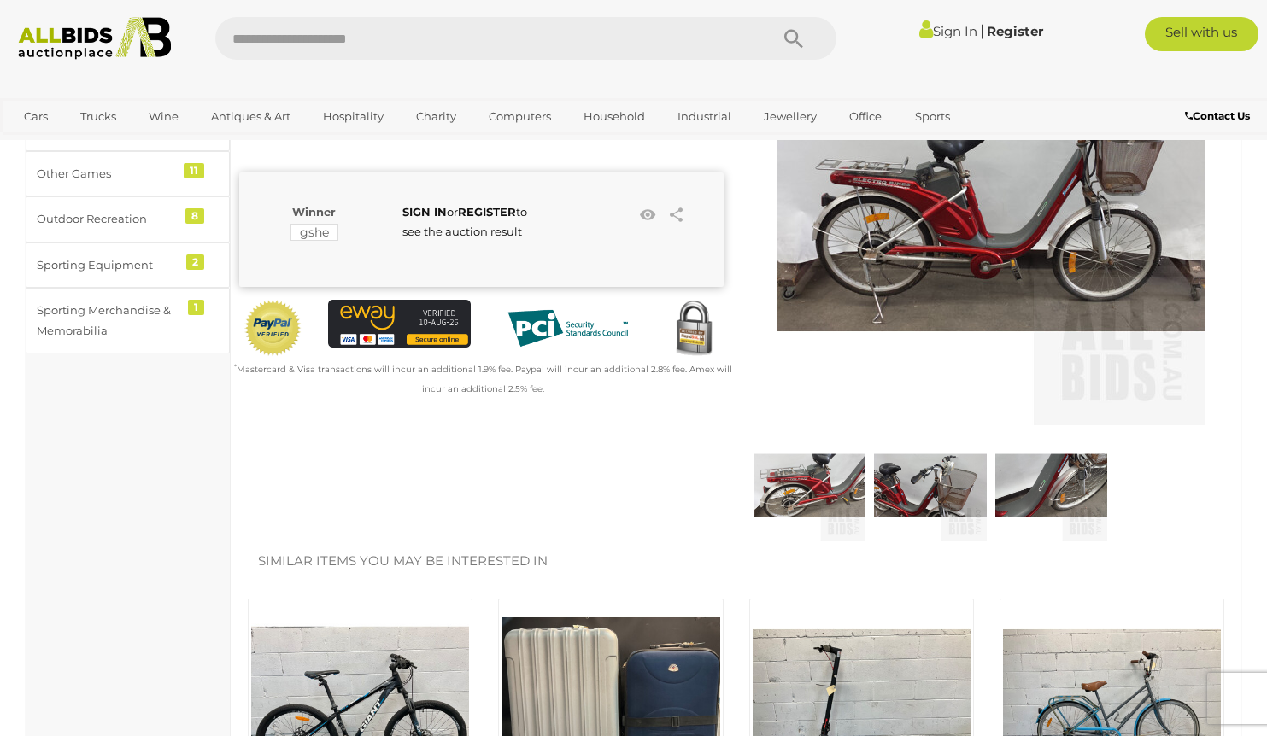
scroll to position [646, 0]
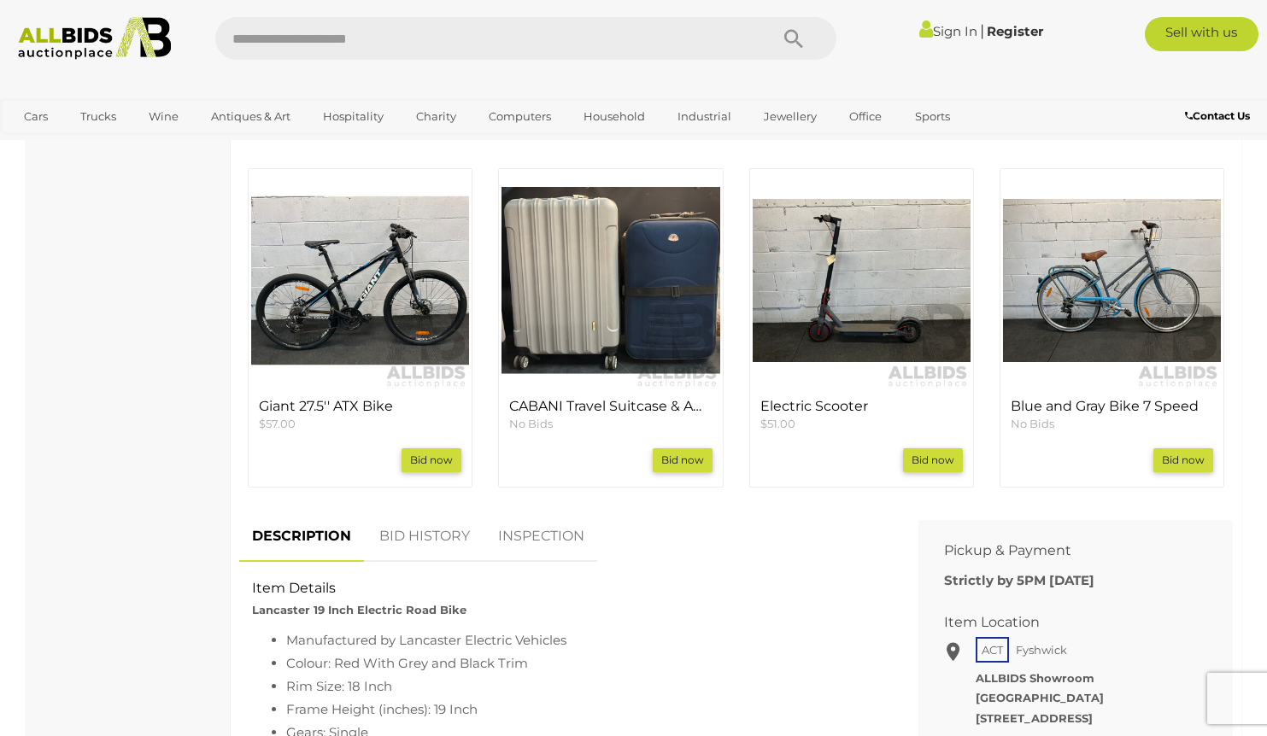
click at [396, 283] on img at bounding box center [360, 281] width 218 height 218
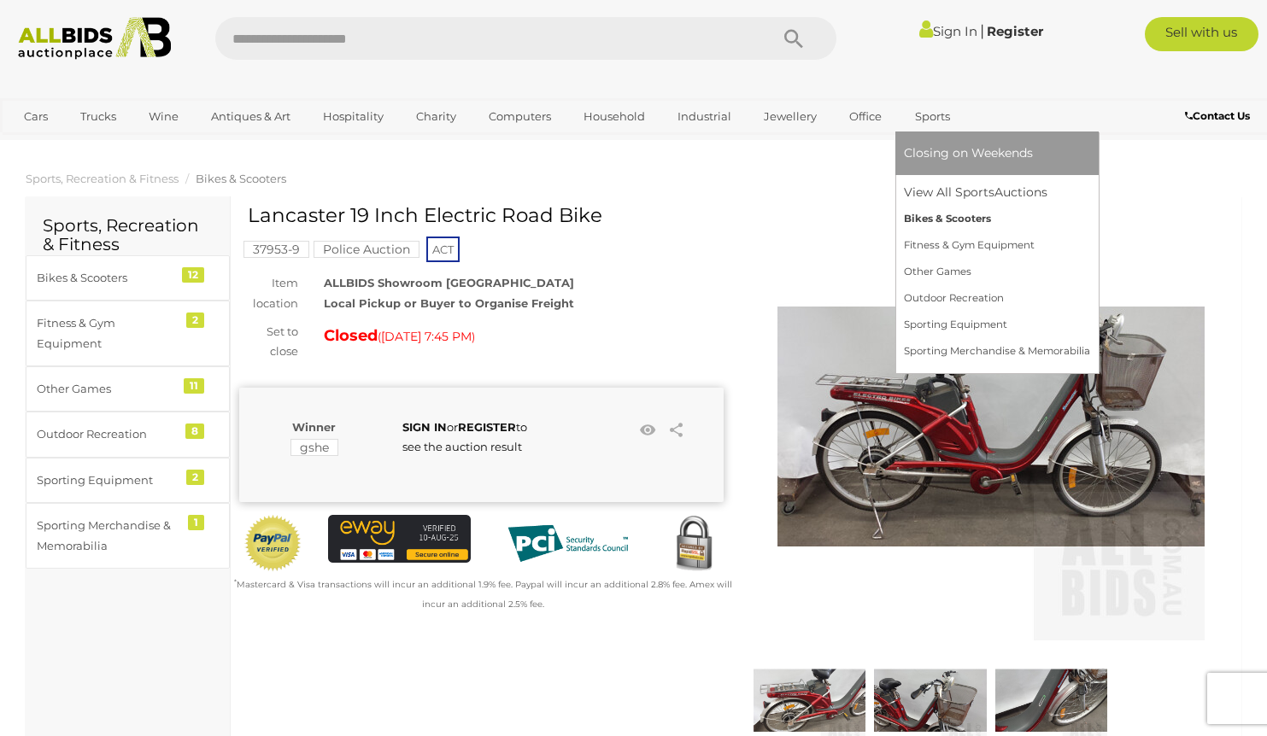
click at [941, 217] on link "Bikes & Scooters" at bounding box center [997, 219] width 186 height 26
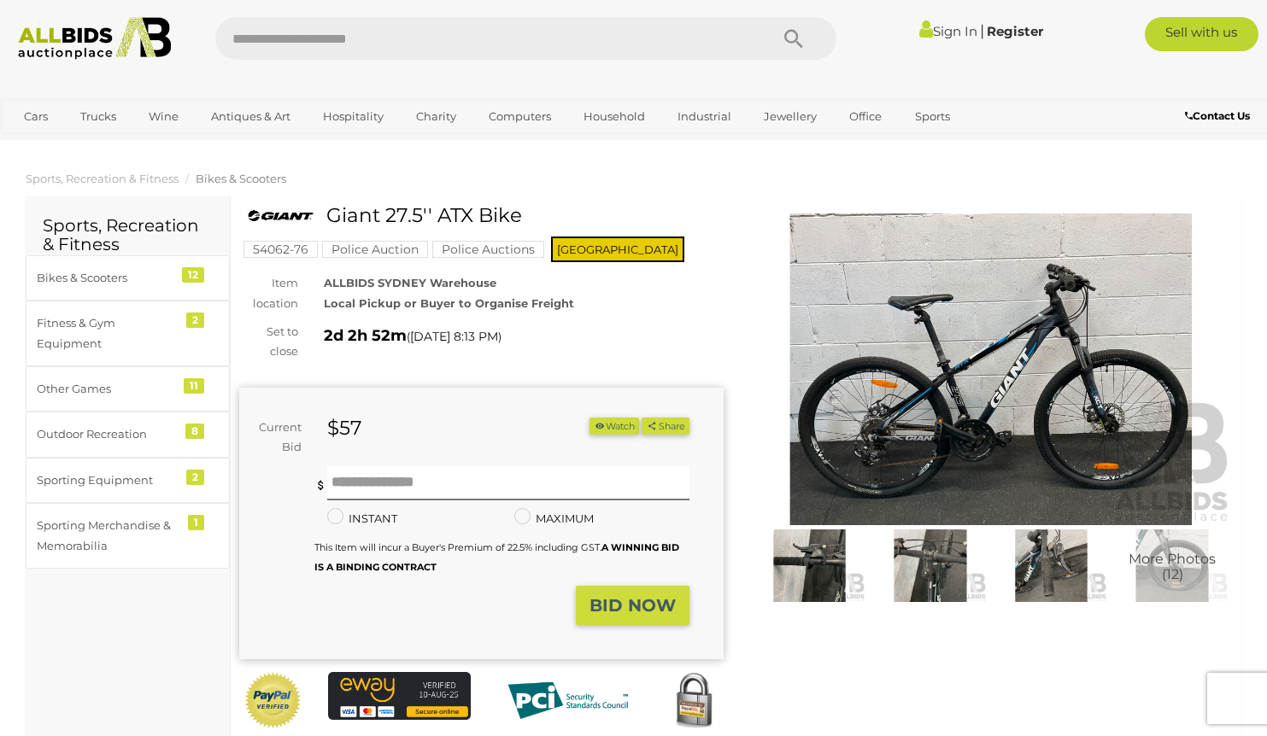
click at [914, 378] on img at bounding box center [991, 370] width 484 height 312
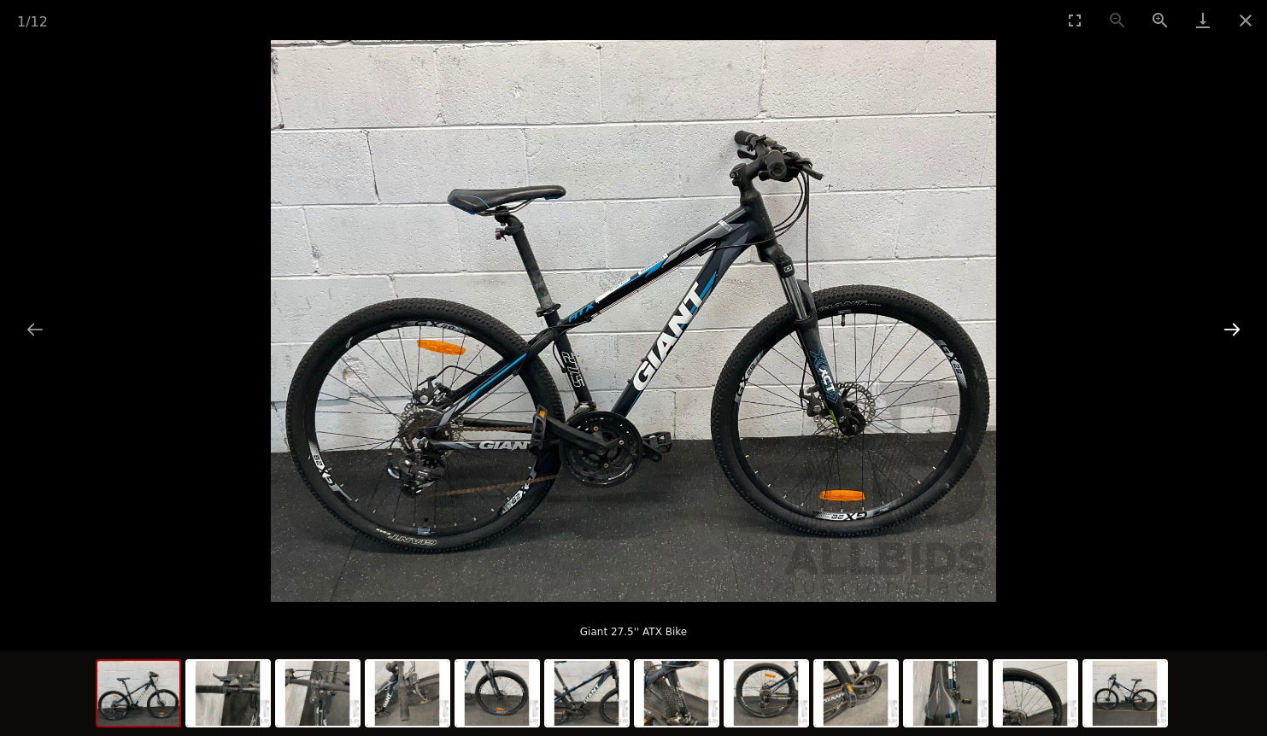
click at [1235, 321] on button "Next slide" at bounding box center [1232, 329] width 36 height 33
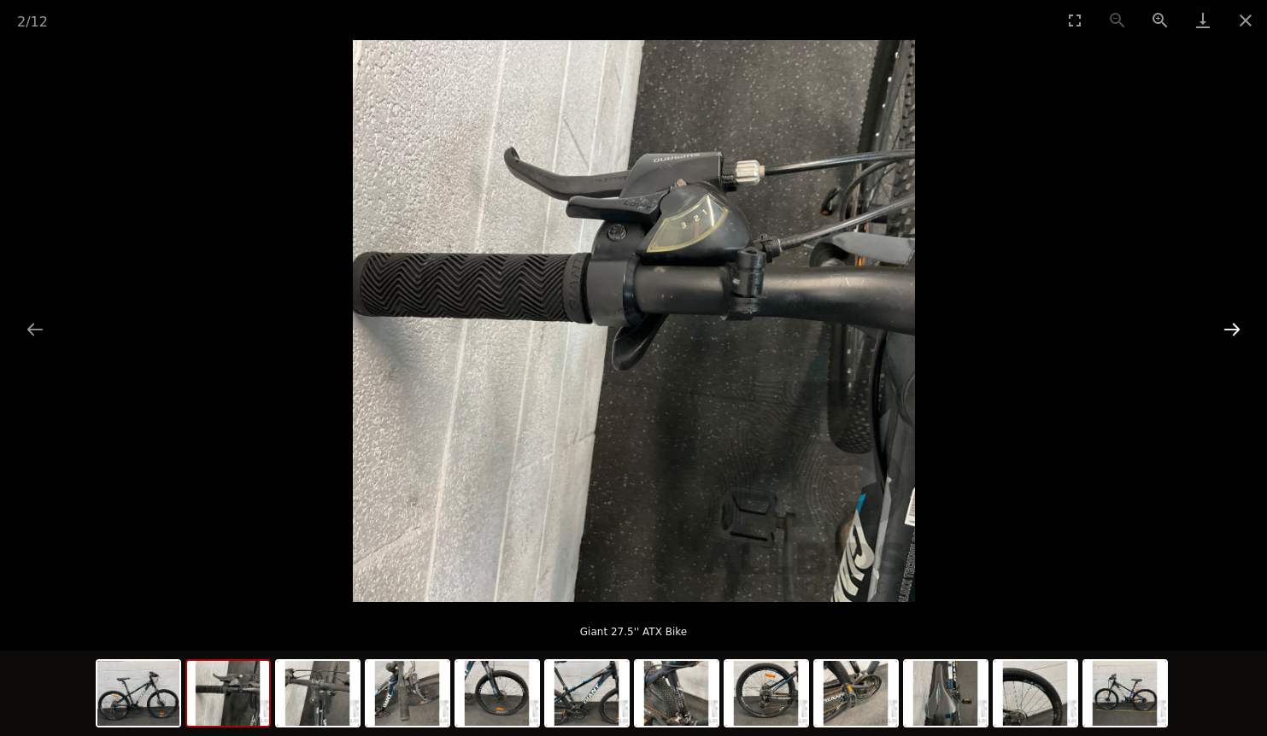
click at [1235, 321] on button "Next slide" at bounding box center [1232, 329] width 36 height 33
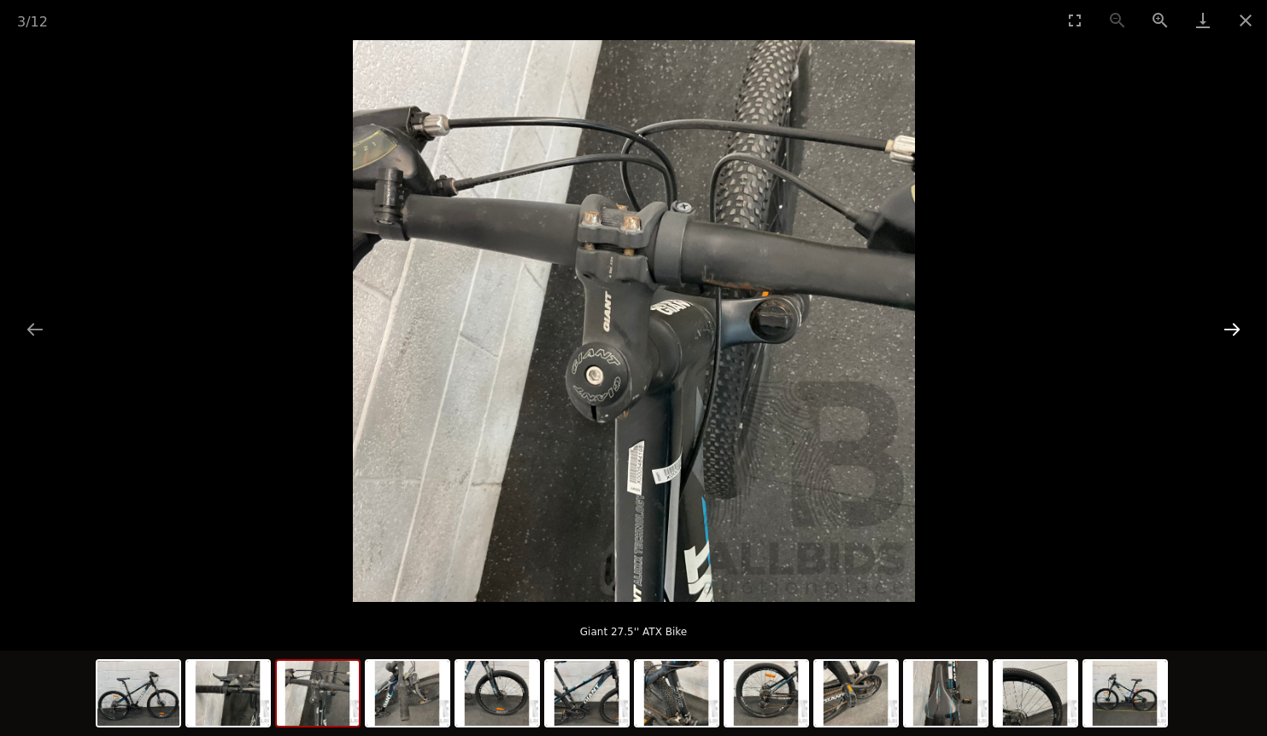
click at [1235, 321] on button "Next slide" at bounding box center [1232, 329] width 36 height 33
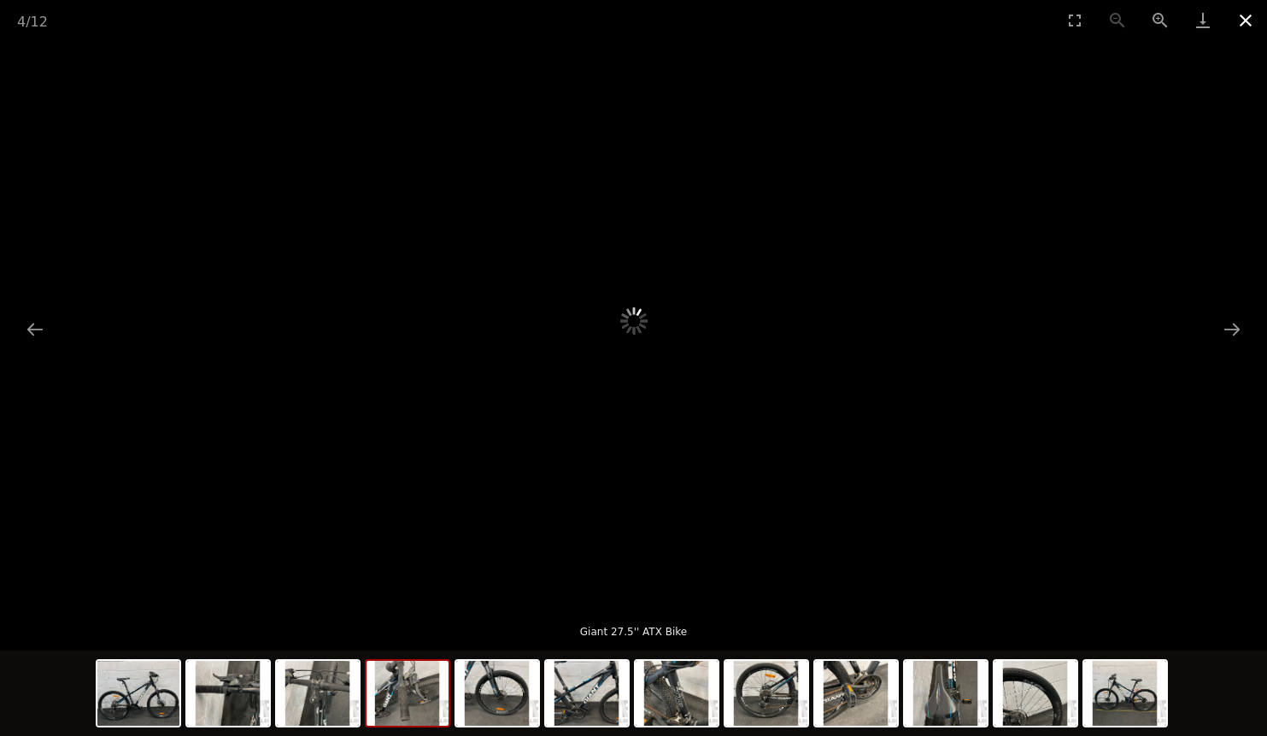
click at [1253, 15] on button "Close gallery" at bounding box center [1245, 20] width 43 height 40
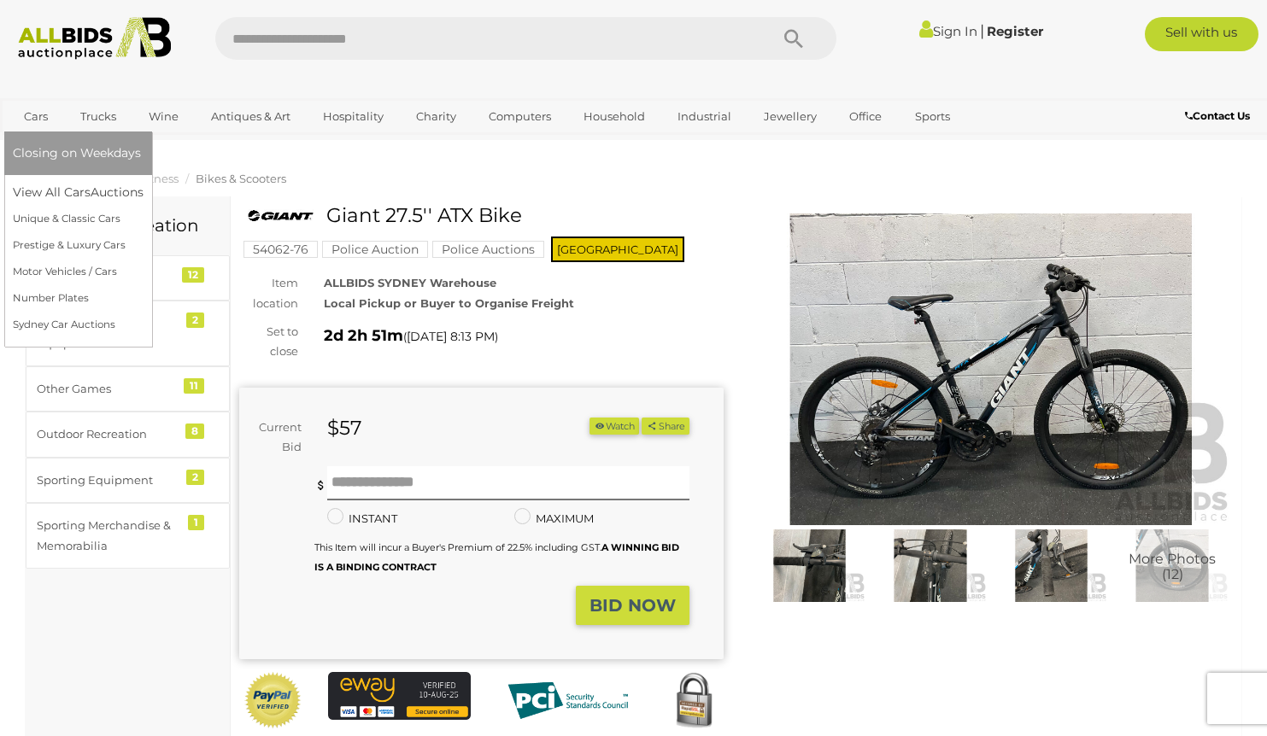
click at [56, 125] on link "Cars" at bounding box center [36, 117] width 46 height 28
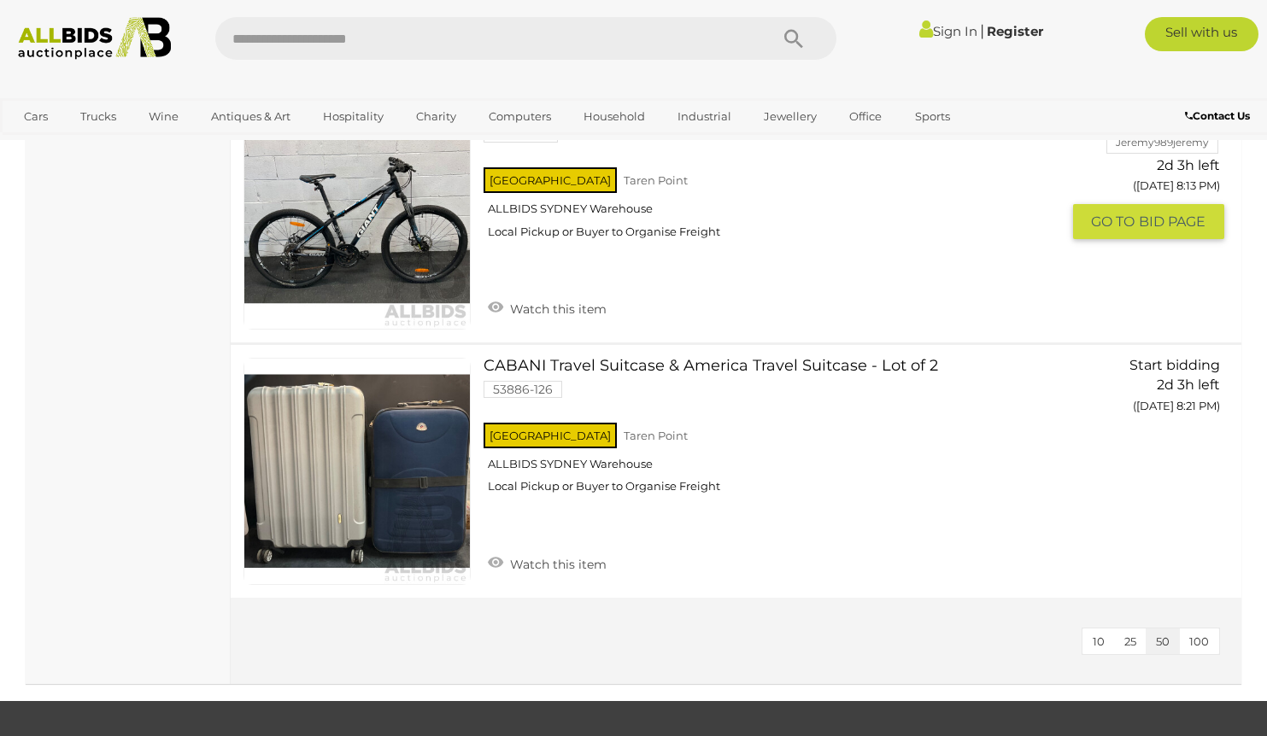
scroll to position [2910, 0]
click at [103, 120] on link "Trucks" at bounding box center [98, 117] width 58 height 28
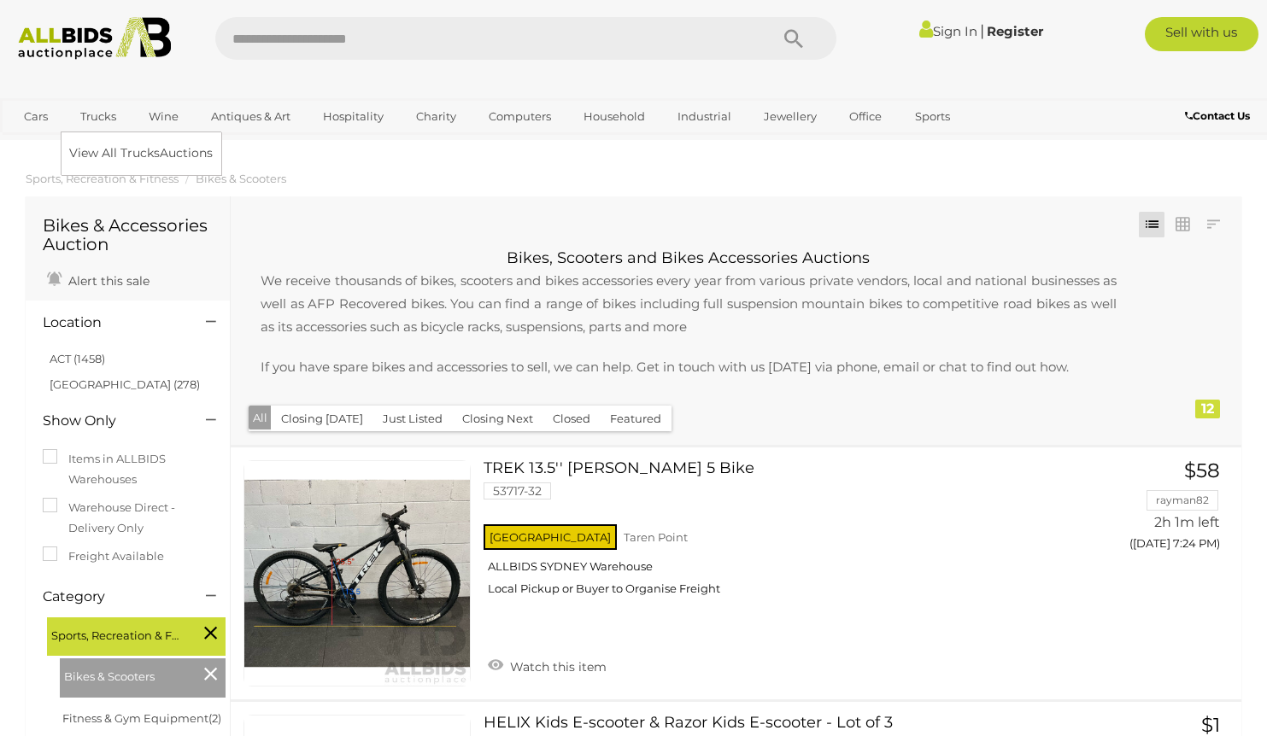
click at [103, 120] on link "Trucks" at bounding box center [98, 117] width 58 height 28
click at [100, 115] on link "Trucks" at bounding box center [98, 117] width 58 height 28
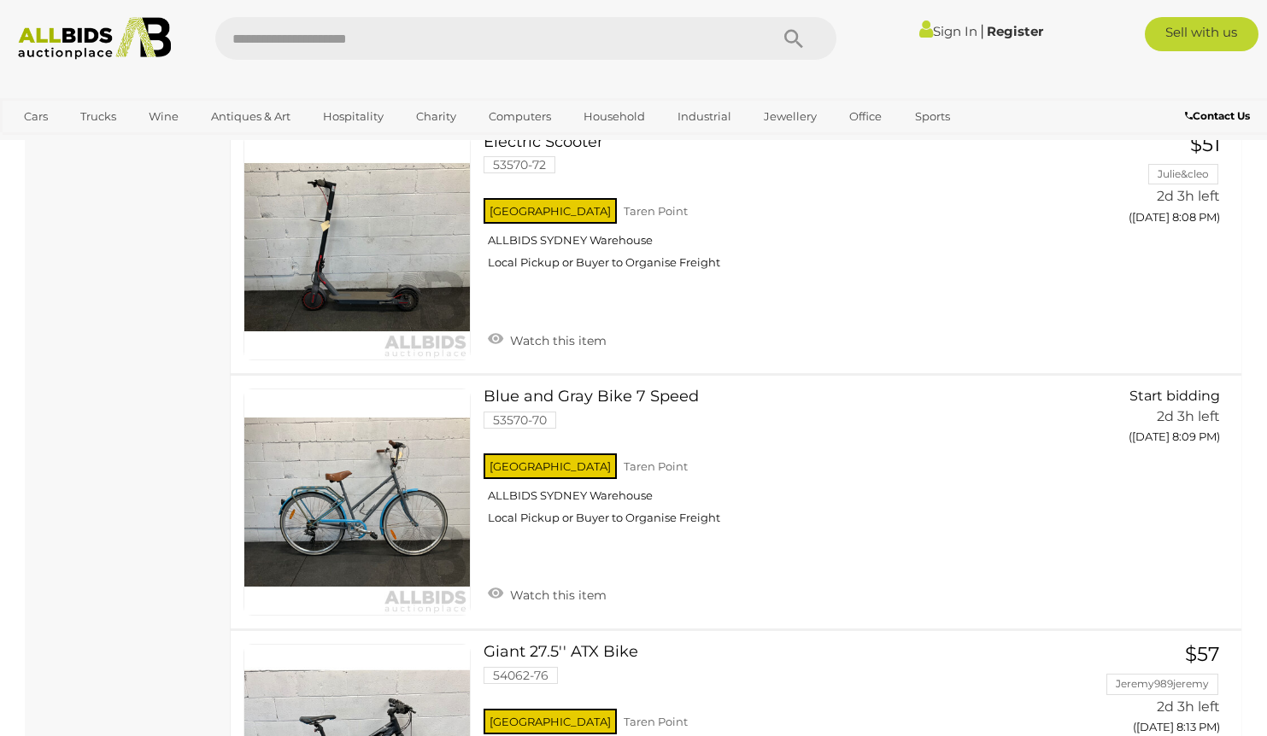
scroll to position [1507, 0]
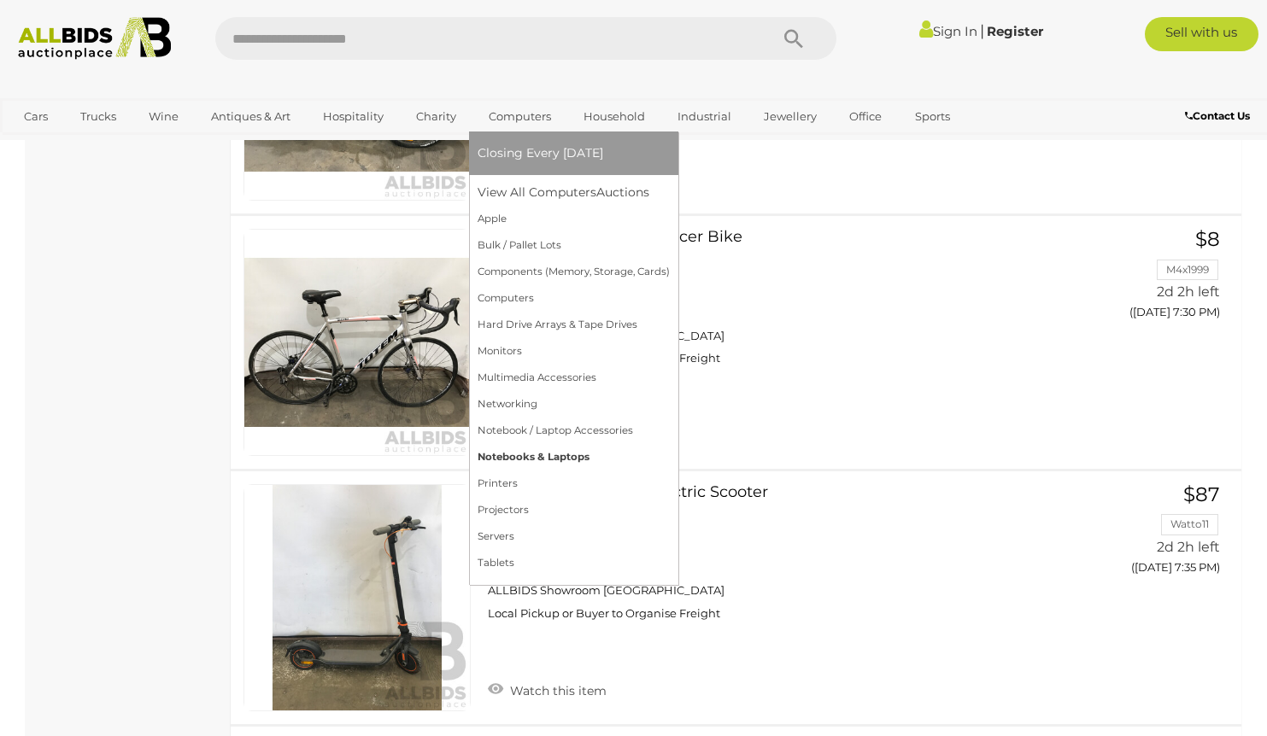
click at [528, 458] on link "Notebooks & Laptops" at bounding box center [574, 457] width 192 height 26
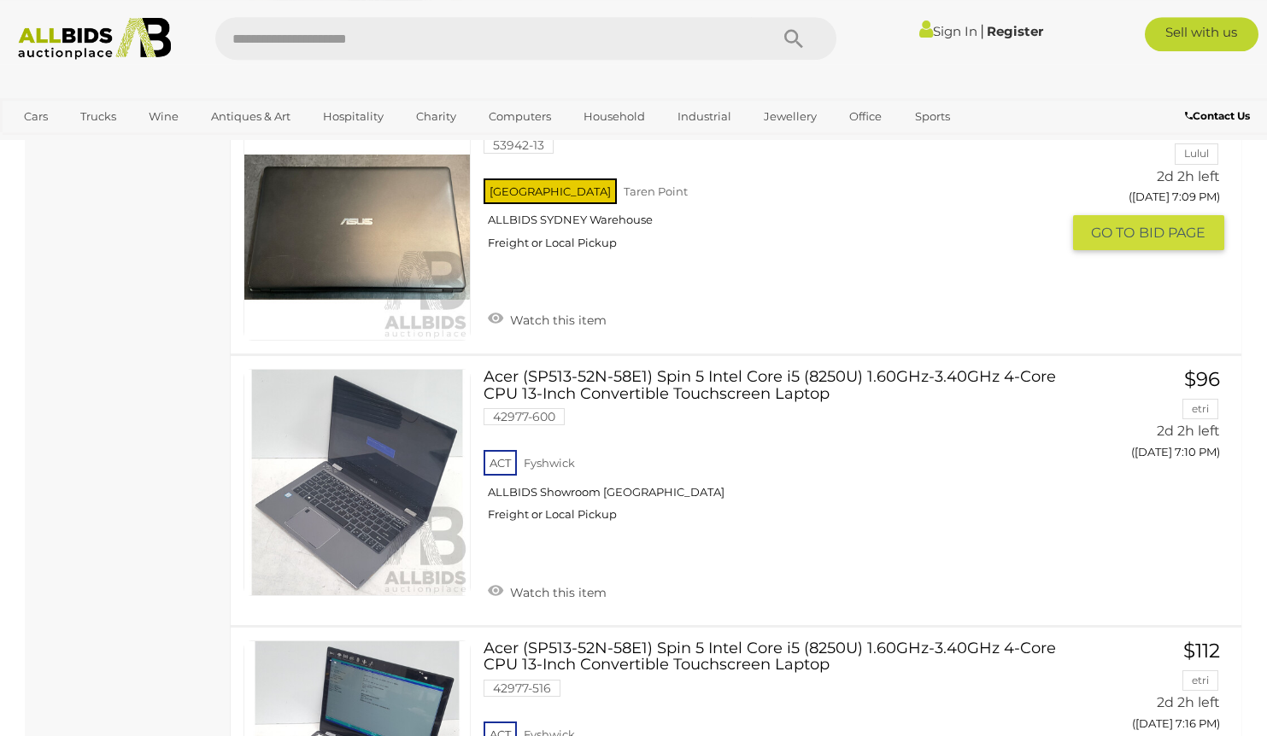
scroll to position [1937, 0]
